Goal: Communication & Community: Answer question/provide support

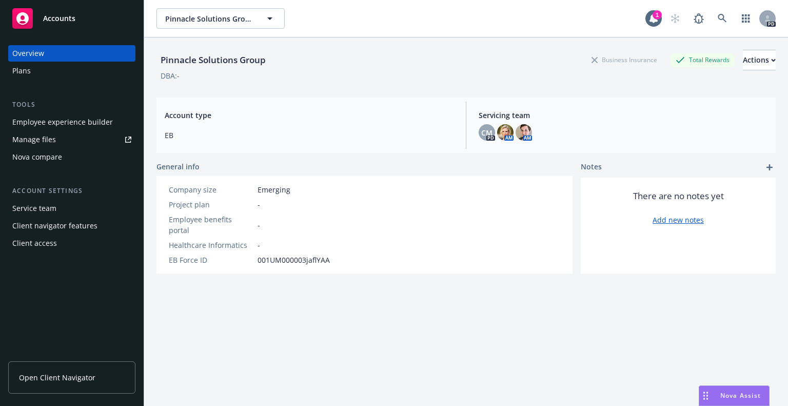
click at [732, 394] on span "Nova Assist" at bounding box center [741, 395] width 41 height 9
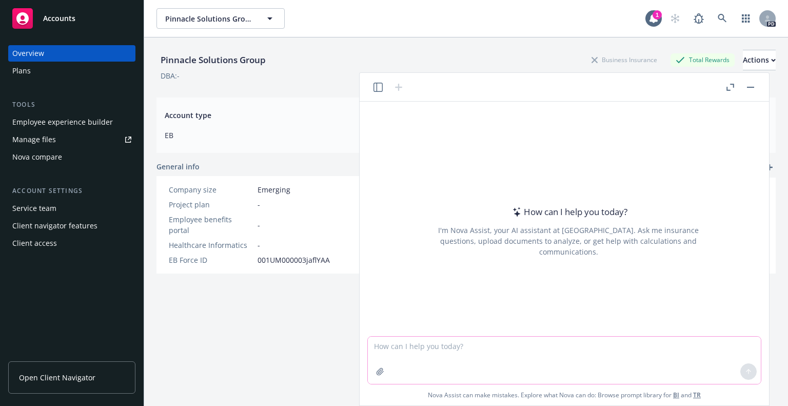
click at [438, 352] on textarea at bounding box center [564, 360] width 393 height 47
paste textarea "L’ip dolors amet consectetu ad elitseddoeiu temporincid - utlab etdolor ma ali …"
type textarea "lore ipsu do si am 46 consectet: A’el seddoe temp incididunt ut laboreetdolo ma…"
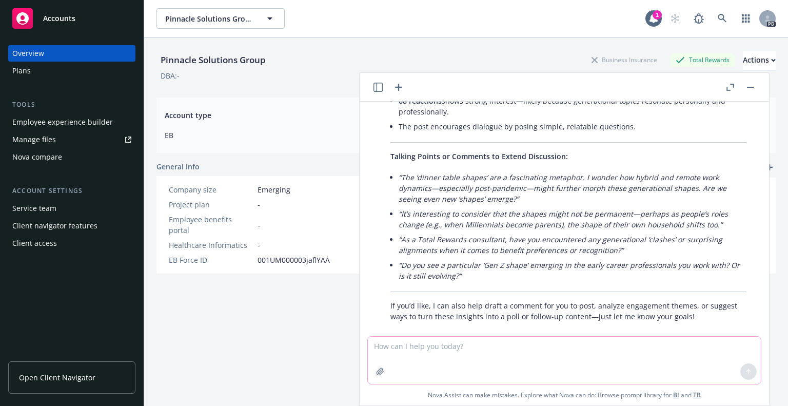
scroll to position [691, 0]
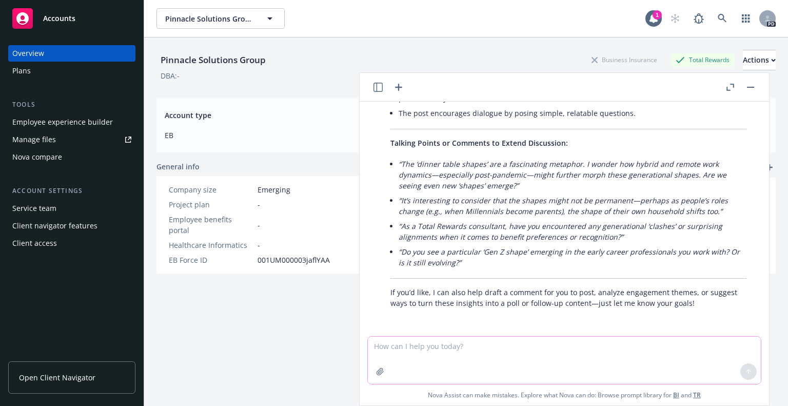
click at [398, 355] on textarea at bounding box center [564, 360] width 393 height 47
type textarea "t"
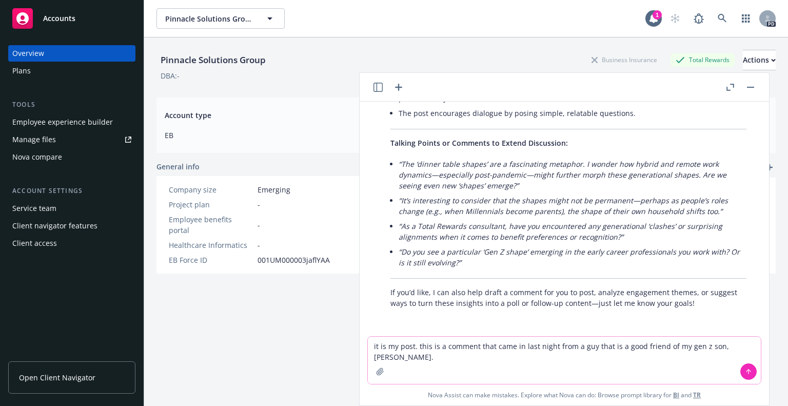
paste textarea "Fantastic insight and love that I know the stories of all your family members. …"
type textarea "it is my post. this is a comment that came in last night from a guy that is a g…"
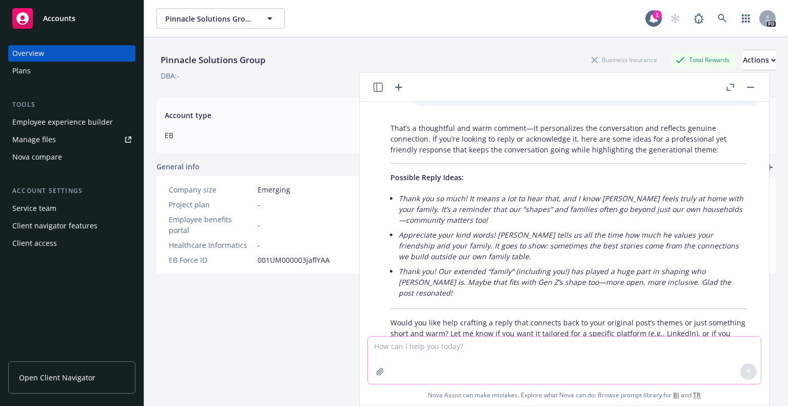
scroll to position [981, 0]
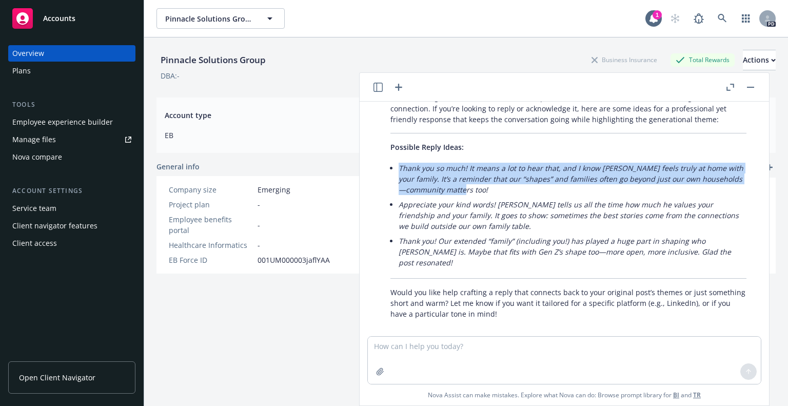
drag, startPoint x: 398, startPoint y: 168, endPoint x: 491, endPoint y: 188, distance: 95.0
click at [491, 188] on p "Thank you so much! It means a lot to hear that, and I know [PERSON_NAME] feels …" at bounding box center [573, 179] width 348 height 32
copy em "Thank you so much! It means a lot to hear that, and I know [PERSON_NAME] feels …"
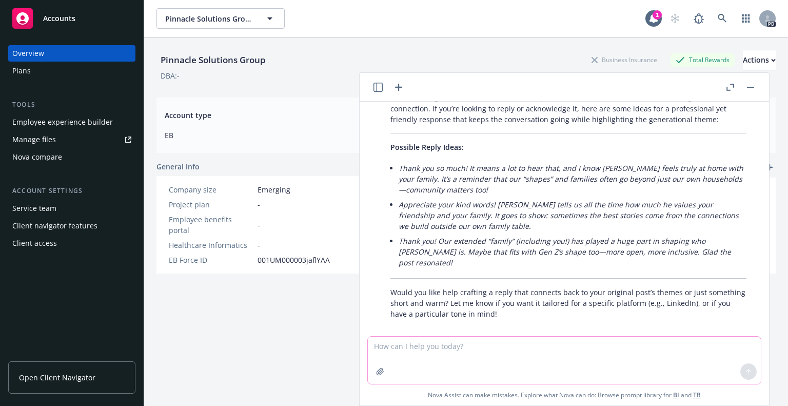
click at [402, 351] on textarea at bounding box center [564, 360] width 393 height 47
paste textarea "Thank you so much! It means a lot to hear that, and I know [PERSON_NAME] feels …"
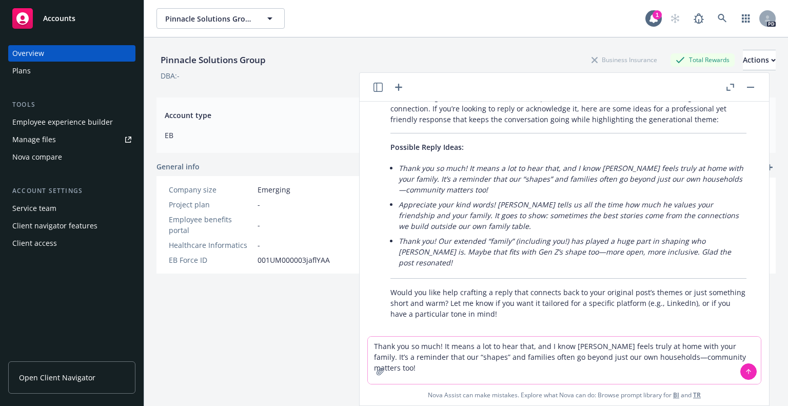
click at [374, 346] on textarea "Thank you so much! It means a lot to hear that, and I know [PERSON_NAME] feels …" at bounding box center [564, 360] width 393 height 47
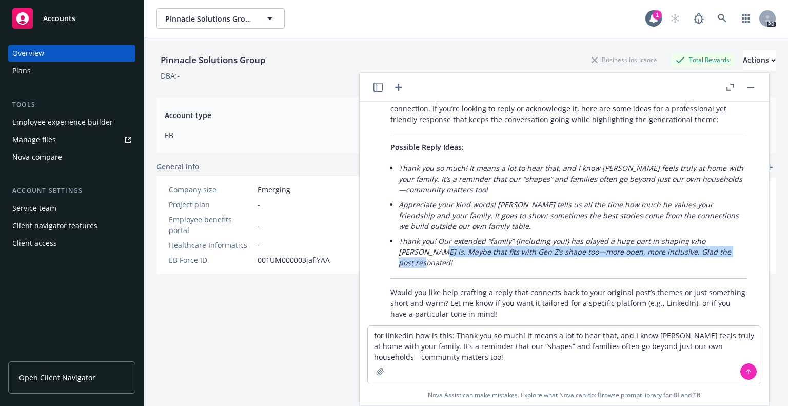
drag, startPoint x: 400, startPoint y: 252, endPoint x: 714, endPoint y: 249, distance: 314.1
click at [714, 249] on p "Thank you! Our extended “family” (including you!) has played a huge part in sha…" at bounding box center [573, 252] width 348 height 32
copy em "Maybe that fits with Gen Z’s shape too—more open, more inclusive. Glad the post…"
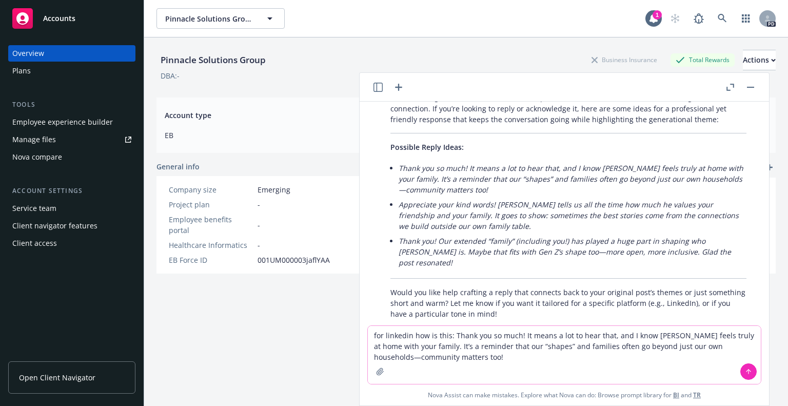
click at [497, 358] on textarea "for linkedin how is this: Thank you so much! It means a lot to hear that, and I…" at bounding box center [564, 355] width 393 height 58
drag, startPoint x: 497, startPoint y: 358, endPoint x: 471, endPoint y: 355, distance: 25.8
click at [471, 355] on textarea "for linkedin how is this: Thank you so much! It means a lot to hear that, and I…" at bounding box center [564, 355] width 393 height 58
paste textarea "Maybe that fits with Gen Z’s shape too—more open, more inclusive. Glad the post…"
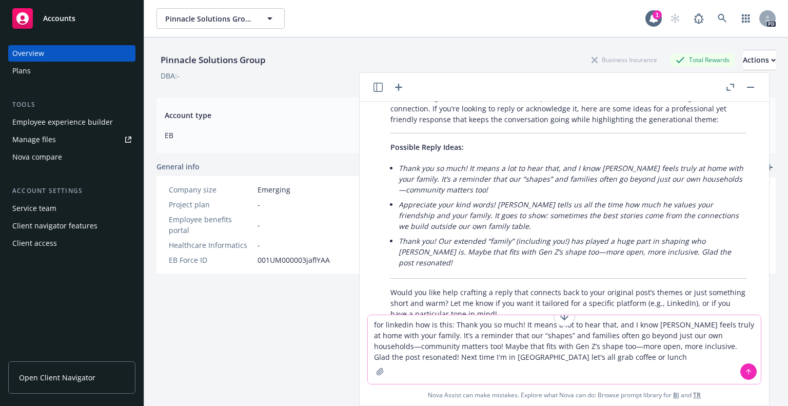
type textarea "for linkedin how is this: Thank you so much! It means a lot to hear that, and I…"
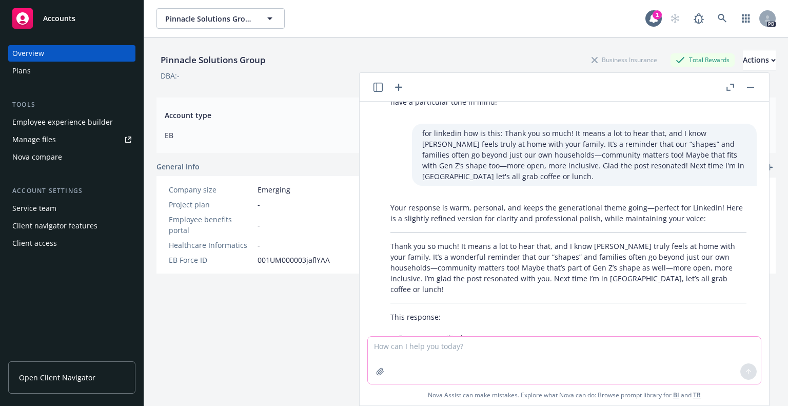
scroll to position [1267, 0]
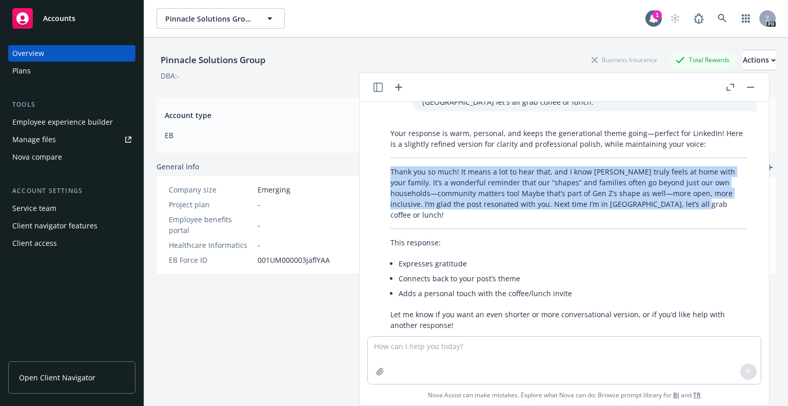
drag, startPoint x: 390, startPoint y: 159, endPoint x: 667, endPoint y: 192, distance: 279.1
click at [667, 192] on div "Your response is warm, personal, and keeps the generational theme going—perfect…" at bounding box center [568, 229] width 377 height 211
copy p "Thank you so much! It means a lot to hear that, and I know [PERSON_NAME] truly …"
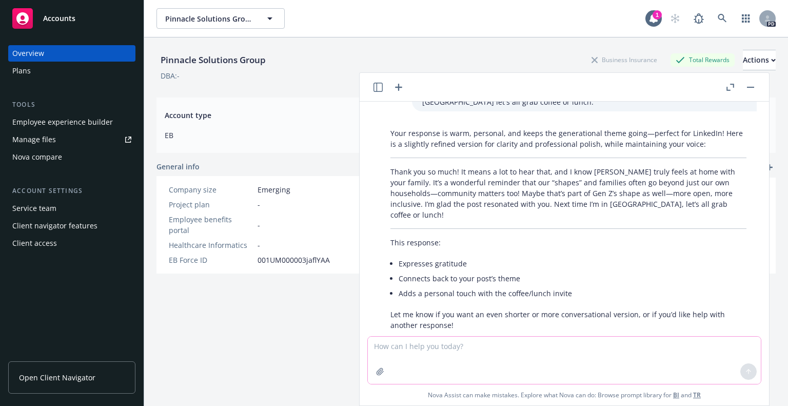
click at [443, 352] on textarea at bounding box center [564, 360] width 393 height 47
paste textarea "Thank you so much! It means a lot to hear that, and I know [PERSON_NAME] truly …"
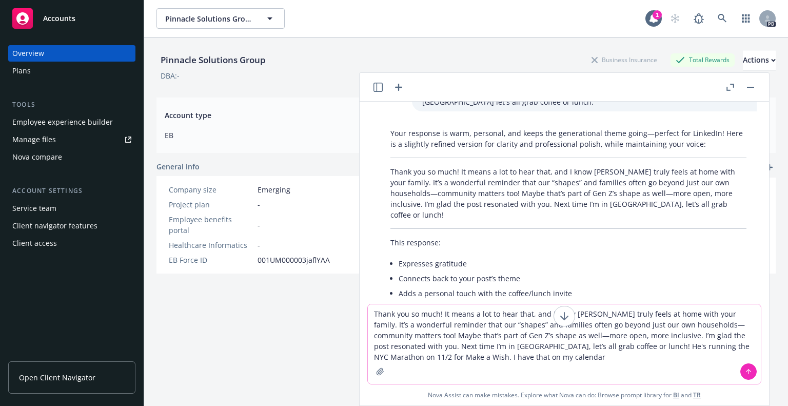
type textarea "Thank you so much! It means a lot to hear that, and I know [PERSON_NAME] truly …"
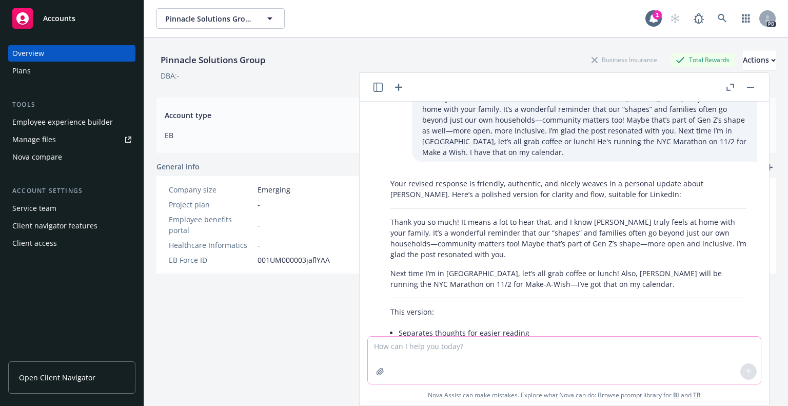
scroll to position [1515, 0]
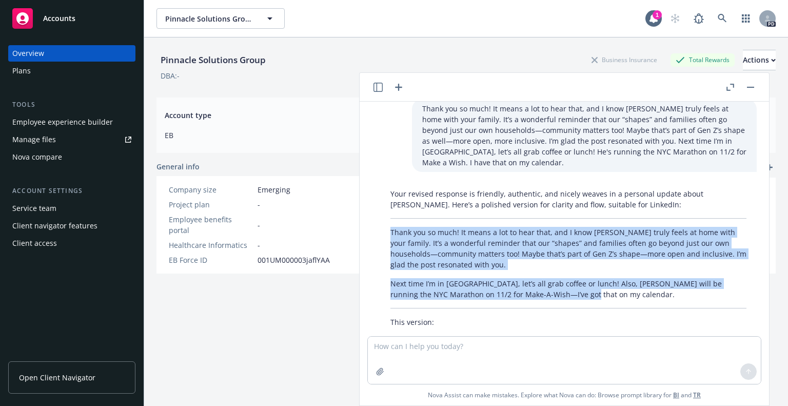
drag, startPoint x: 387, startPoint y: 196, endPoint x: 576, endPoint y: 263, distance: 200.0
click at [576, 263] on div "Your revised response is friendly, authentic, and nicely weaves in a personal u…" at bounding box center [568, 293] width 377 height 219
copy div "Thank you so much! It means a lot to hear that, and I know [PERSON_NAME] truly …"
